Goal: Information Seeking & Learning: Find specific fact

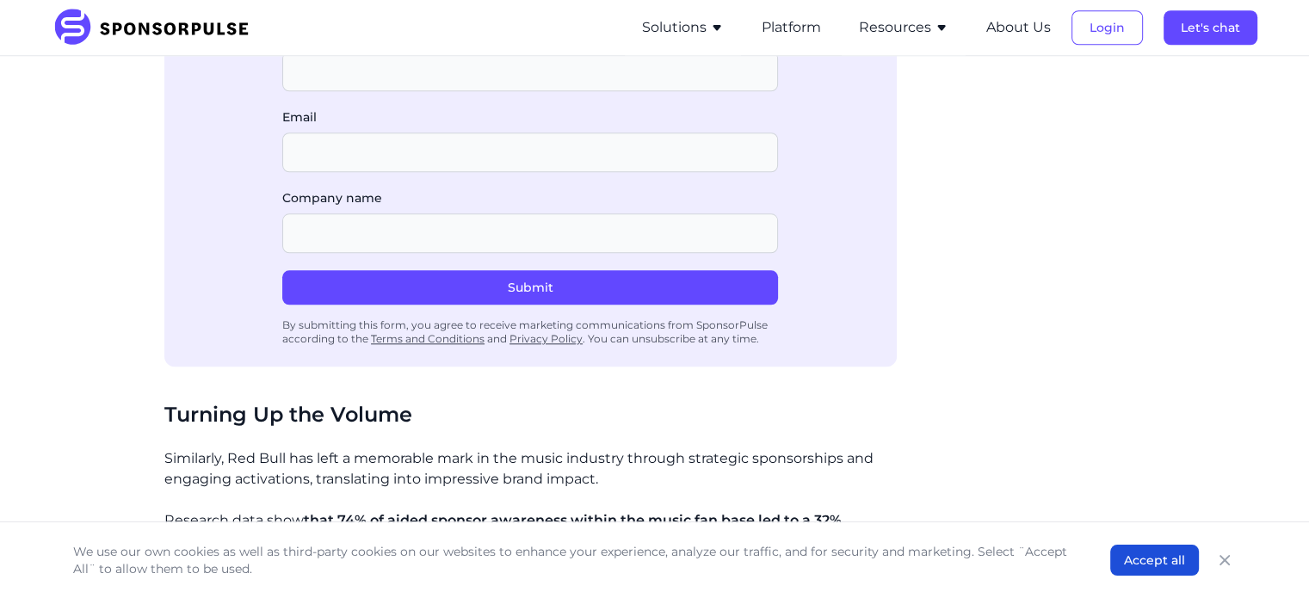
scroll to position [1978, 0]
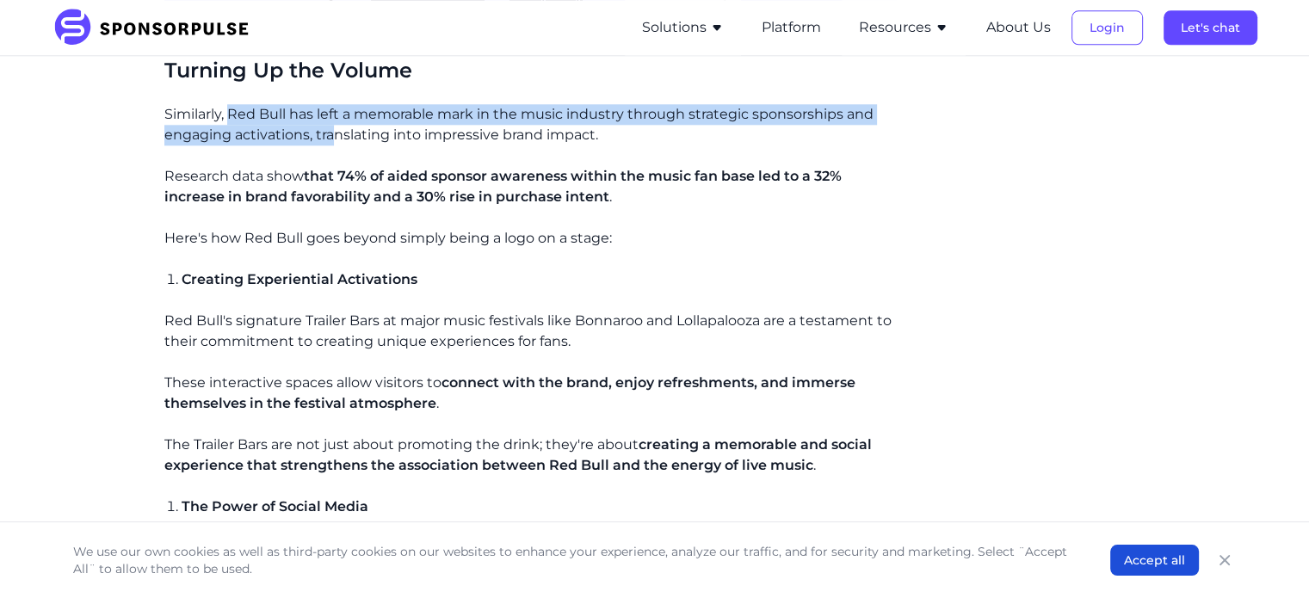
drag, startPoint x: 231, startPoint y: 111, endPoint x: 334, endPoint y: 148, distance: 109.7
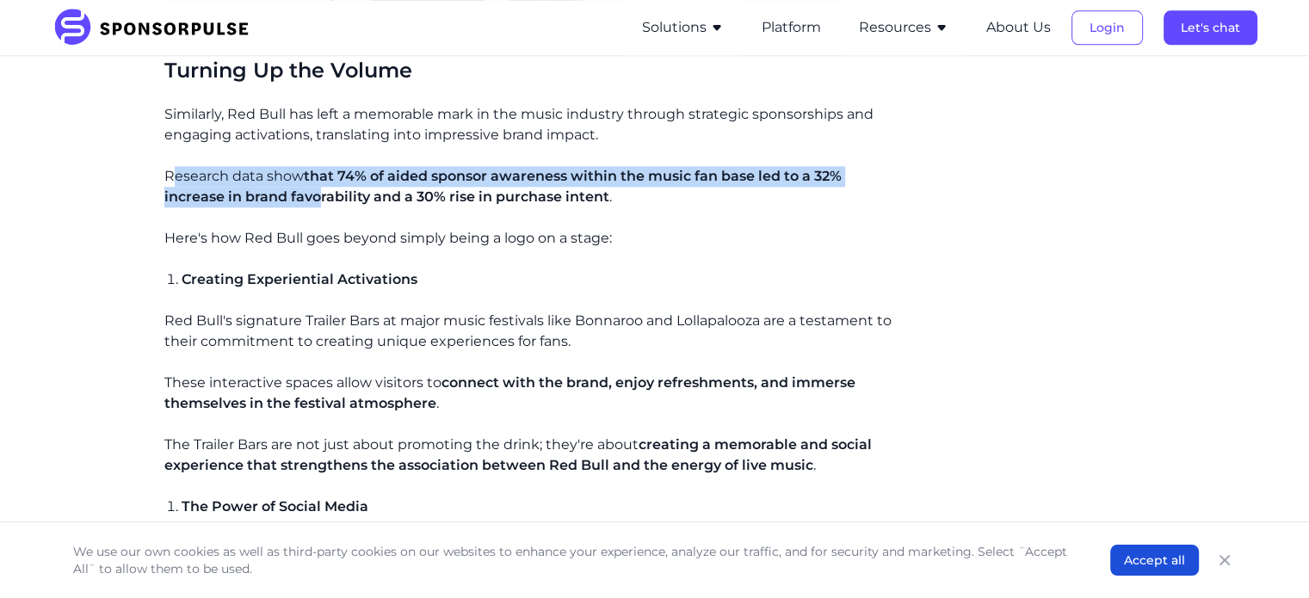
drag, startPoint x: 169, startPoint y: 170, endPoint x: 320, endPoint y: 197, distance: 153.8
click at [320, 197] on p "Research data show that 74% of aided sponsor awareness within the music fan bas…" at bounding box center [530, 186] width 732 height 41
click at [320, 197] on span "that 74% of aided sponsor awareness within the music fan base led to a 32% incr…" at bounding box center [502, 186] width 677 height 37
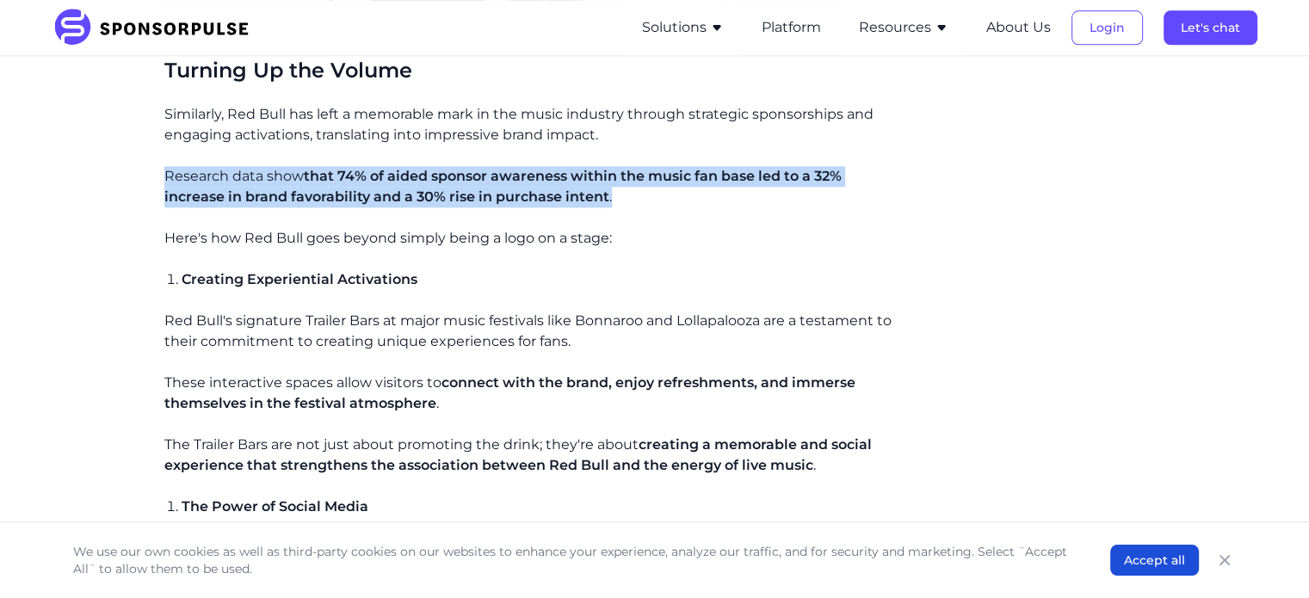
drag, startPoint x: 158, startPoint y: 168, endPoint x: 616, endPoint y: 202, distance: 459.1
copy p "Research data show that 74% of aided sponsor awareness within the music fan bas…"
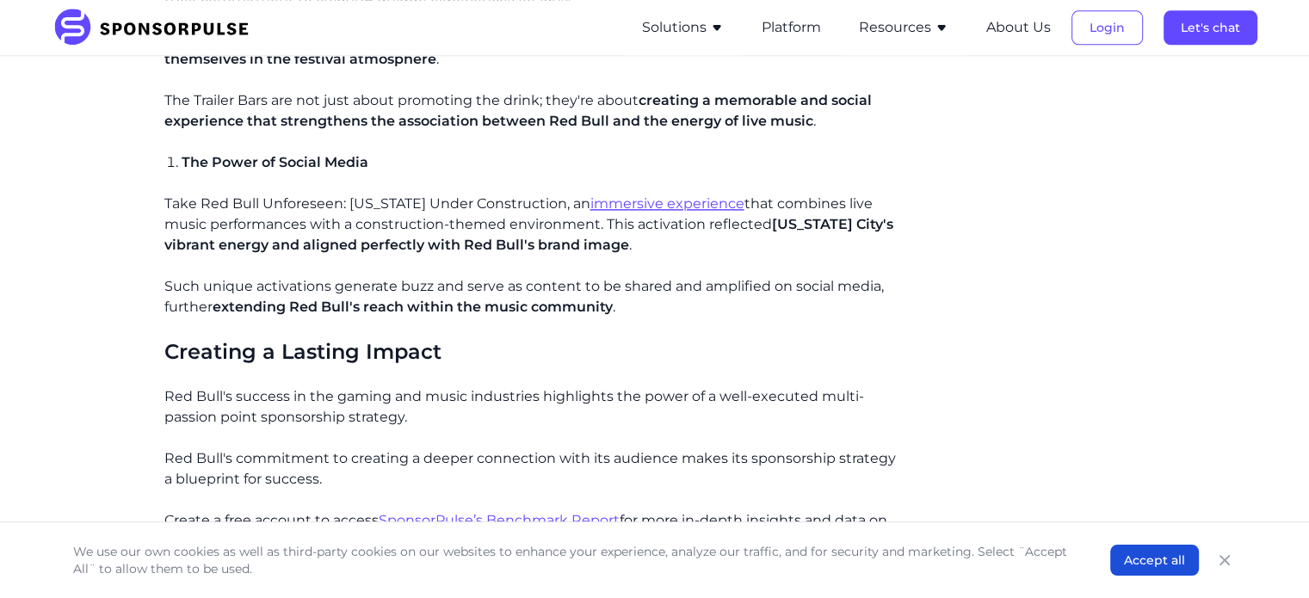
scroll to position [2581, 0]
